Goal: Task Accomplishment & Management: Manage account settings

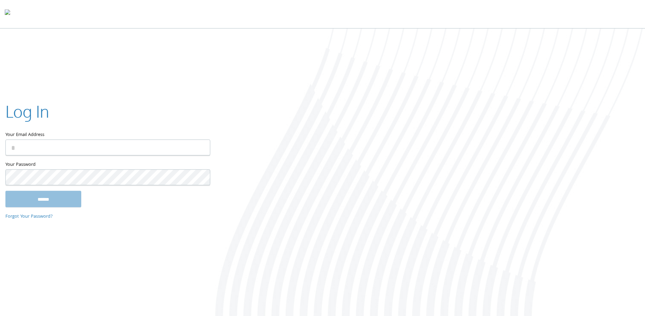
type input "**********"
click at [38, 198] on input "******" at bounding box center [43, 199] width 76 height 16
type input "**********"
click at [33, 198] on input "******" at bounding box center [43, 199] width 76 height 16
